Goal: Navigation & Orientation: Find specific page/section

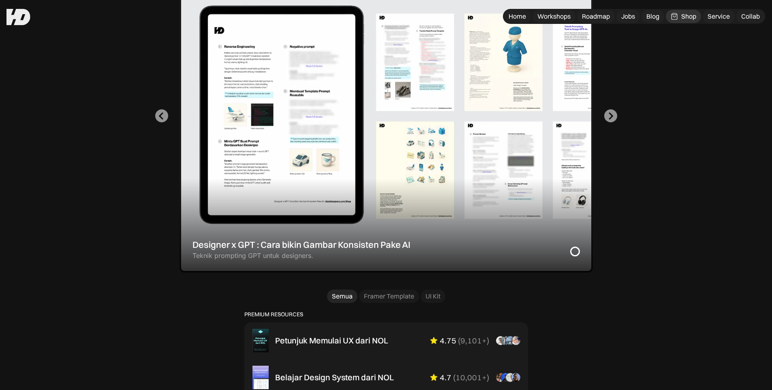
scroll to position [207, 0]
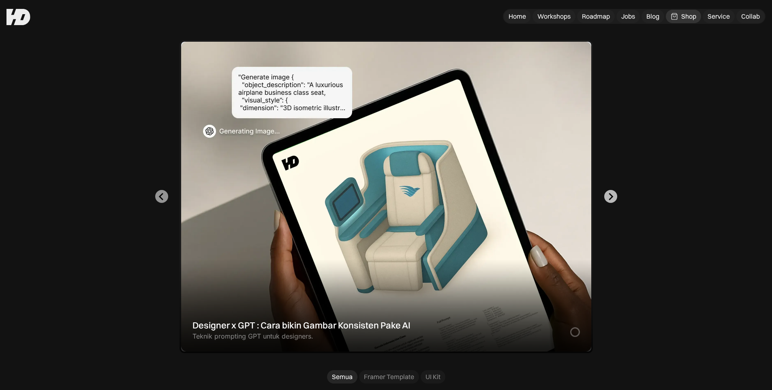
click at [608, 196] on icon "Next slide" at bounding box center [611, 197] width 8 height 8
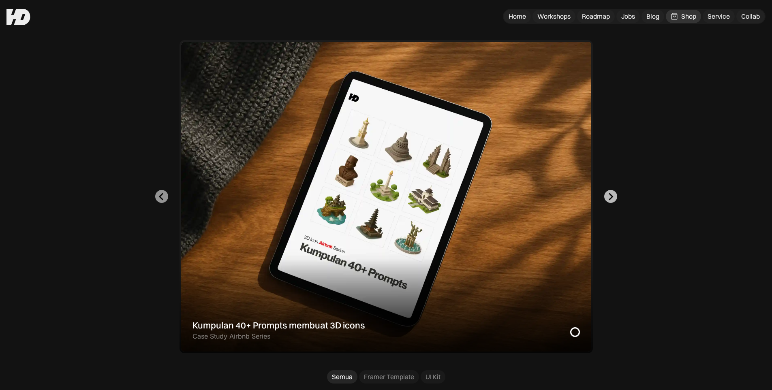
click at [610, 195] on icon "Go to first slide" at bounding box center [611, 196] width 4 height 7
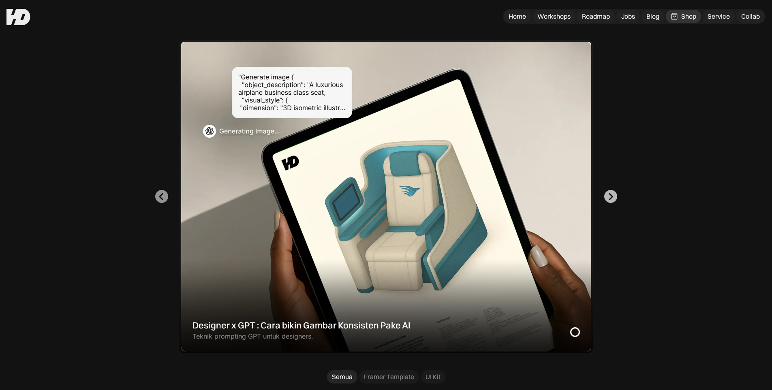
click at [610, 195] on icon "Go to first slide" at bounding box center [611, 196] width 4 height 7
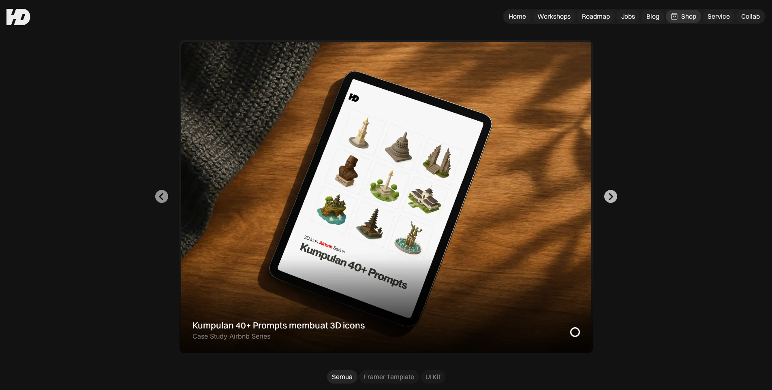
click at [610, 195] on icon "Go to first slide" at bounding box center [611, 196] width 4 height 7
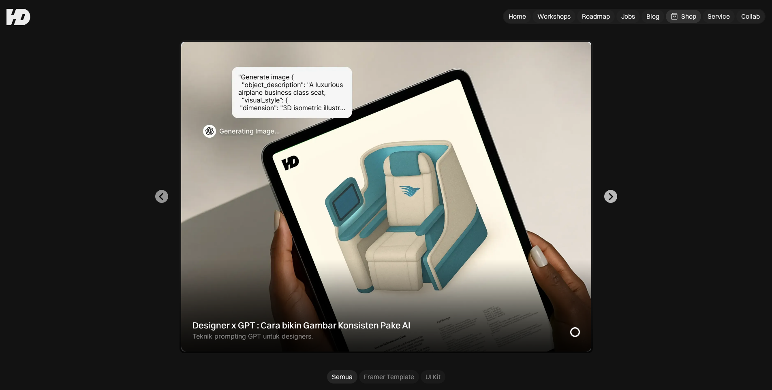
click at [610, 195] on icon "Go to first slide" at bounding box center [611, 196] width 4 height 7
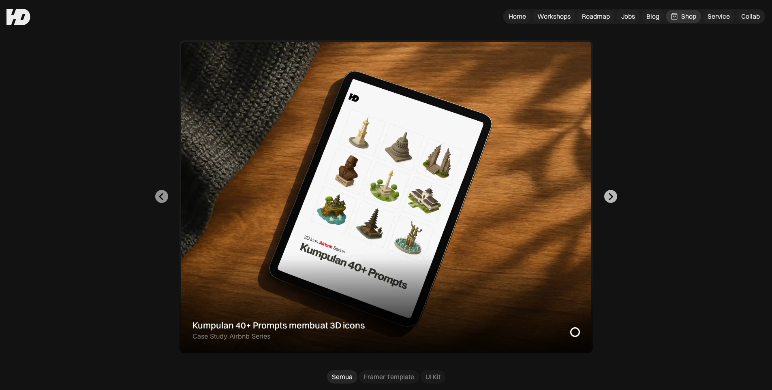
click at [610, 195] on icon "Go to first slide" at bounding box center [611, 196] width 4 height 7
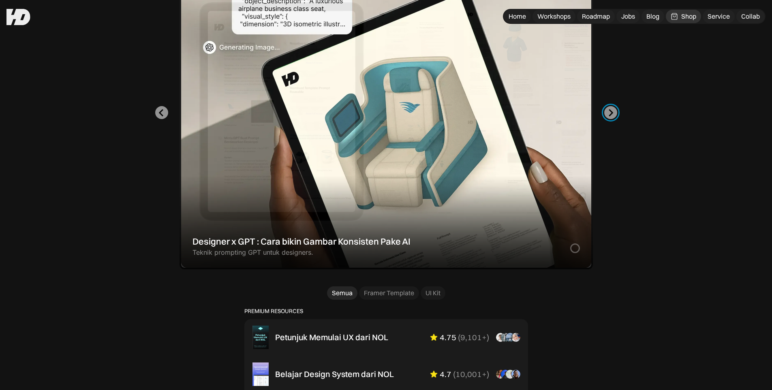
scroll to position [257, 0]
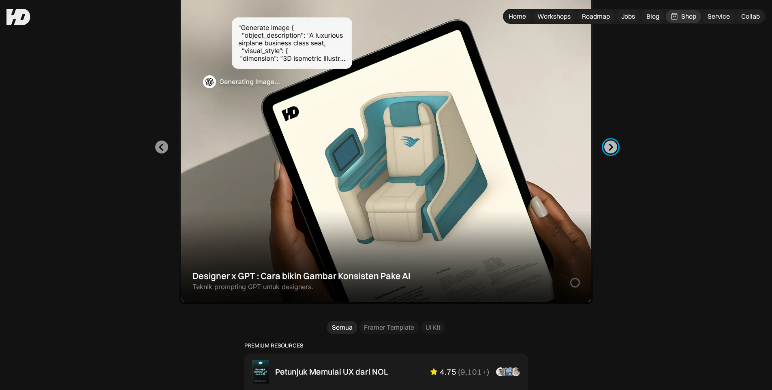
click at [610, 148] on icon "Next slide" at bounding box center [611, 147] width 8 height 8
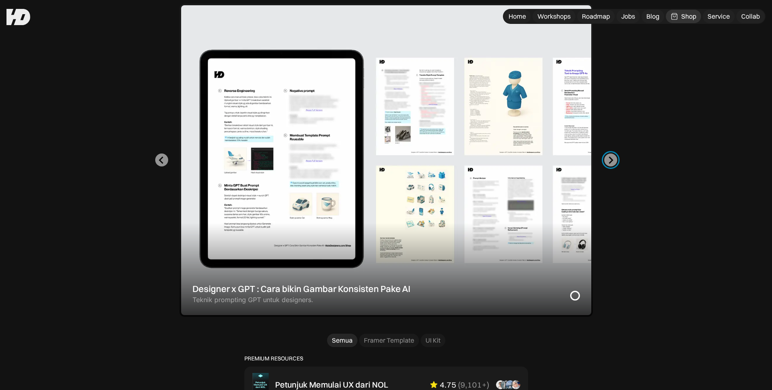
scroll to position [203, 0]
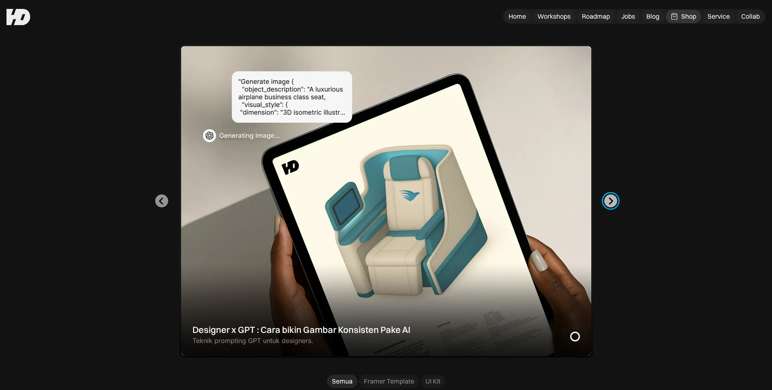
click at [616, 203] on button "Next slide" at bounding box center [610, 201] width 13 height 13
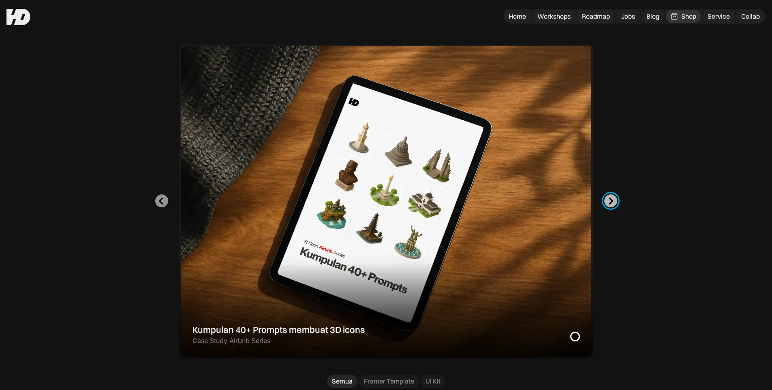
click at [616, 203] on button "Go to first slide" at bounding box center [610, 201] width 13 height 13
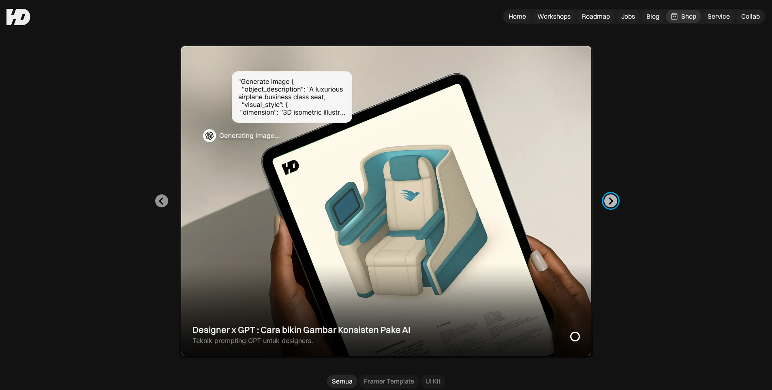
click at [616, 203] on button "Next slide" at bounding box center [610, 201] width 13 height 13
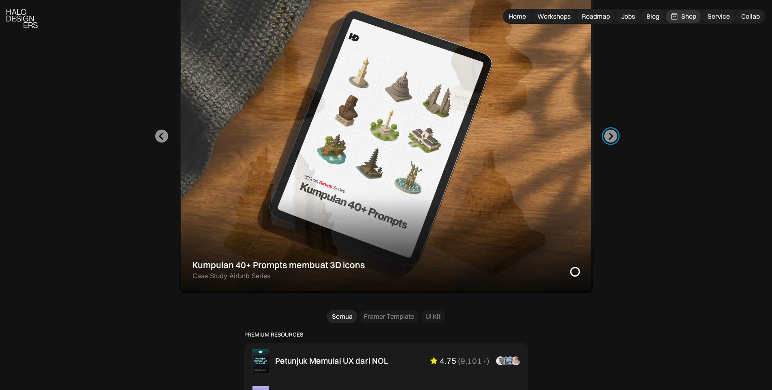
scroll to position [405, 0]
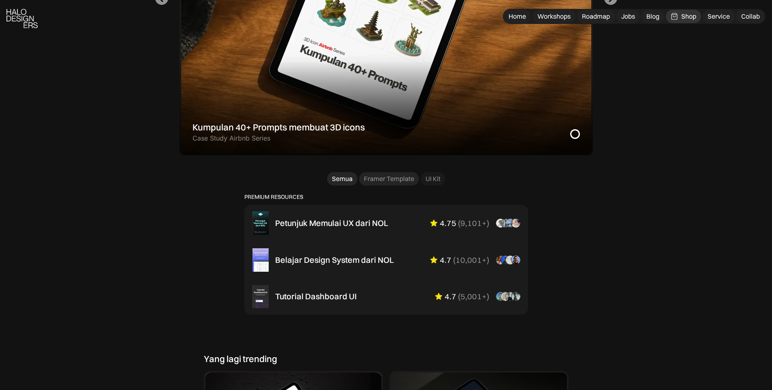
click at [399, 177] on div "Framer Template" at bounding box center [389, 179] width 50 height 9
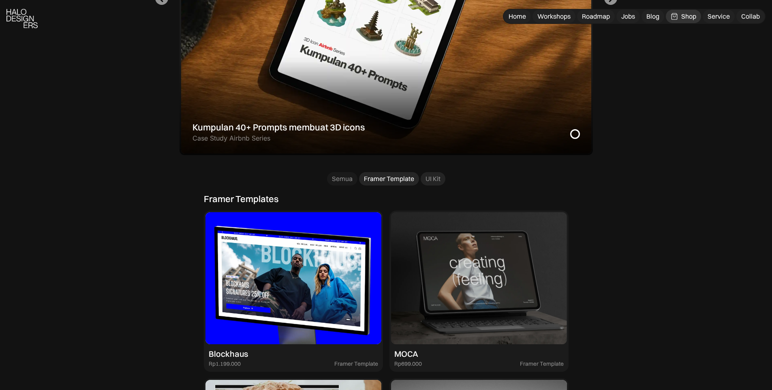
click at [438, 181] on div "UI Kit" at bounding box center [433, 179] width 15 height 9
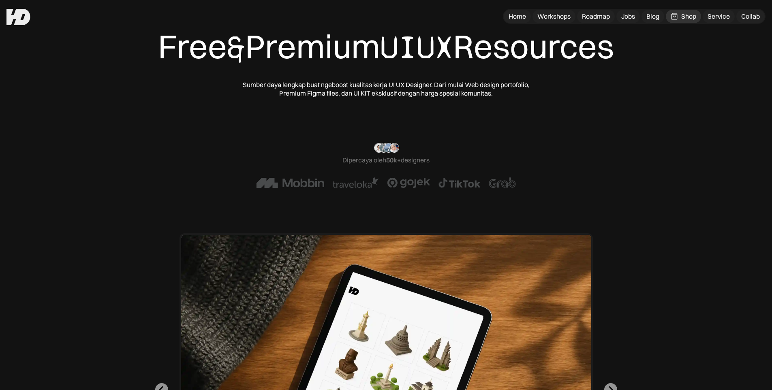
scroll to position [0, 0]
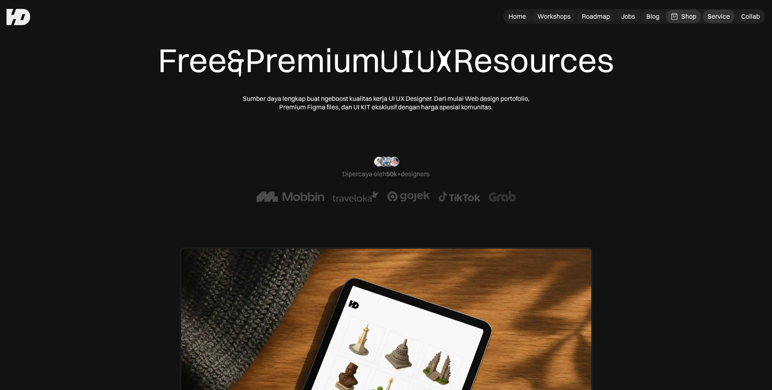
click at [718, 17] on div "Service" at bounding box center [719, 16] width 22 height 9
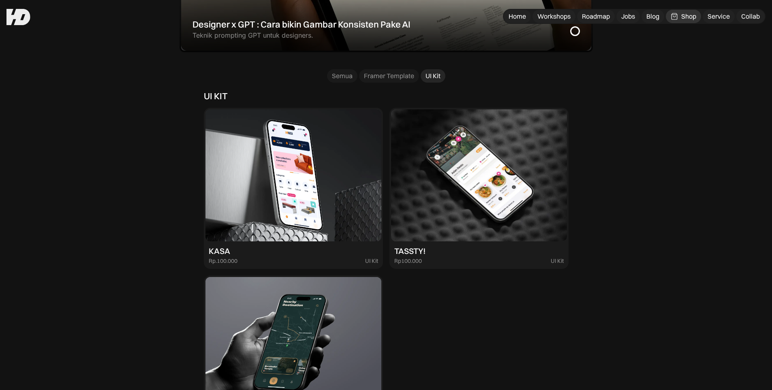
scroll to position [405, 0]
